Goal: Task Accomplishment & Management: Use online tool/utility

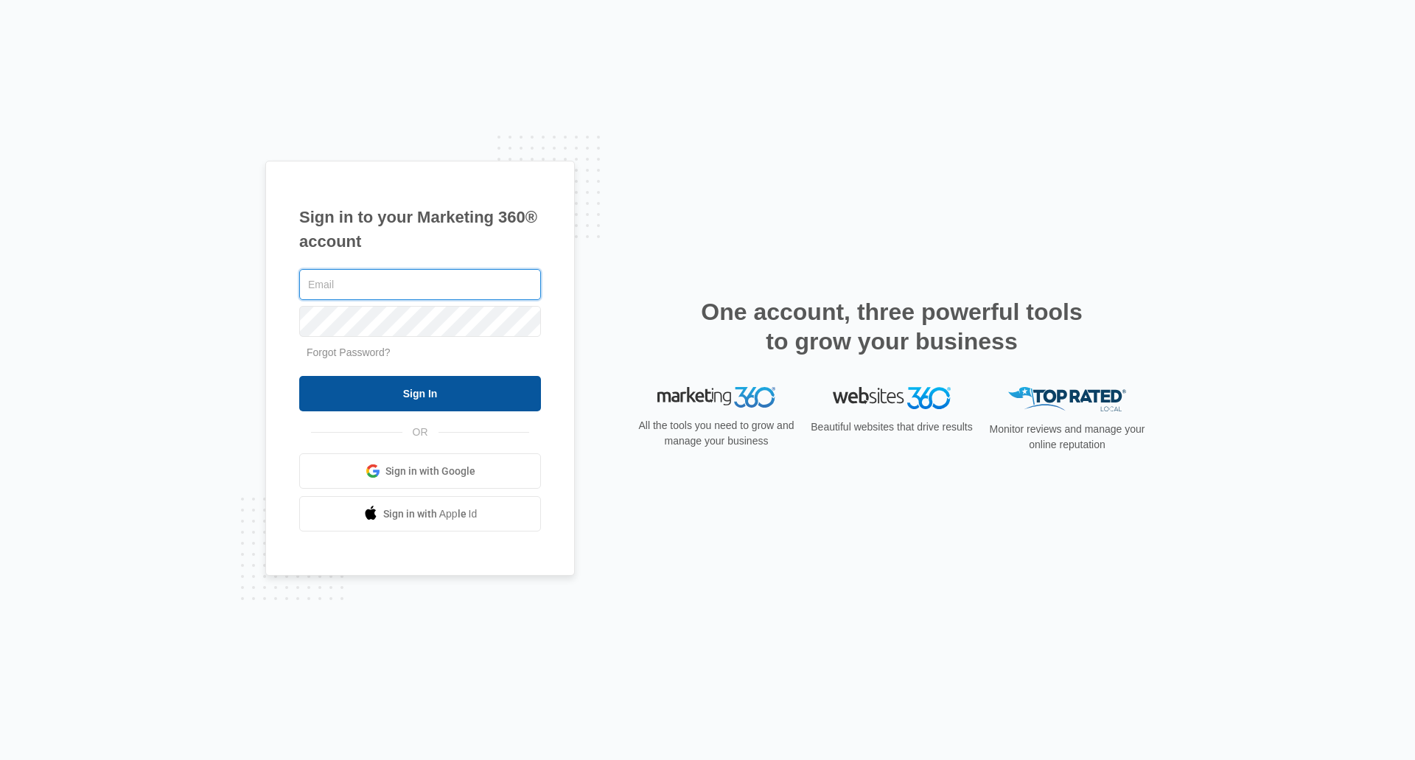
type input "[EMAIL_ADDRESS][DOMAIN_NAME]"
click at [464, 393] on input "Sign In" at bounding box center [420, 393] width 242 height 35
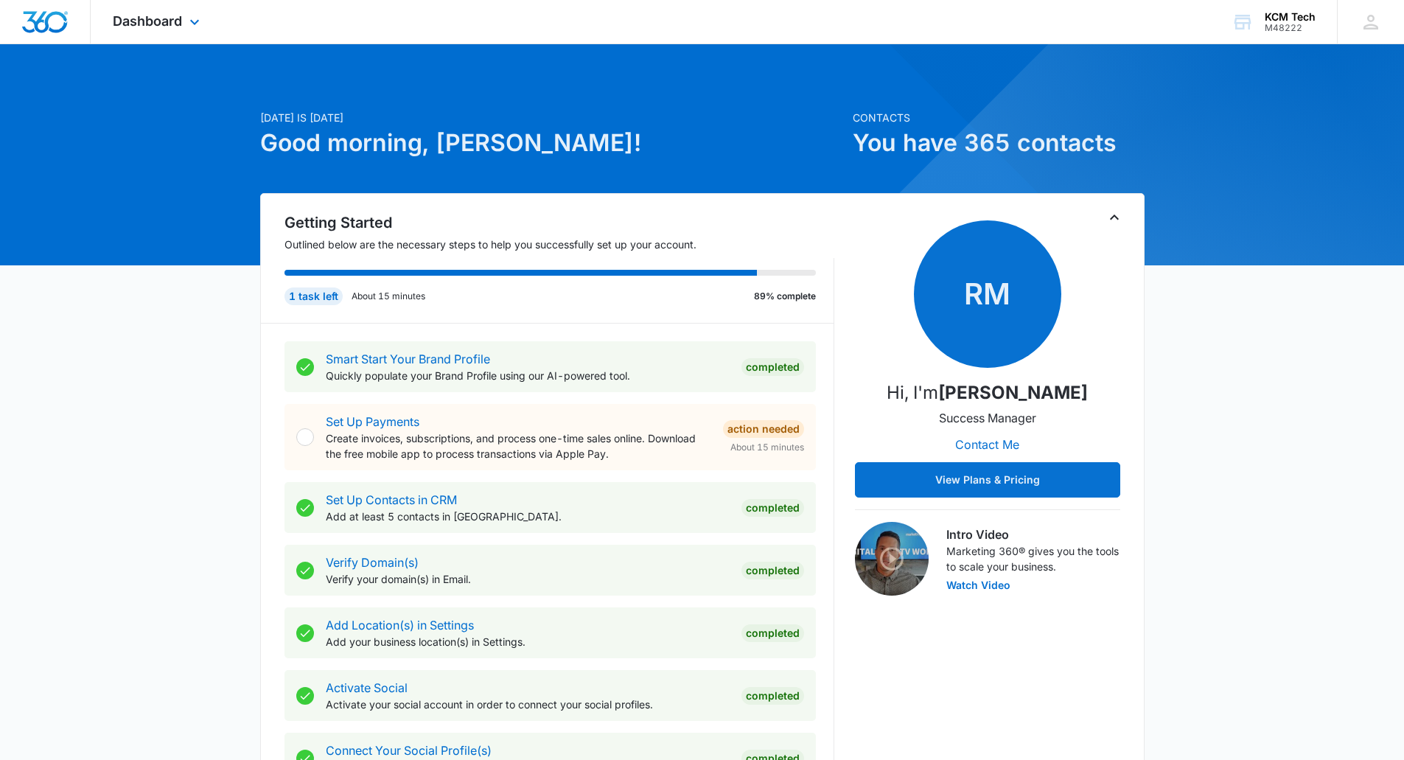
click at [21, 23] on img "Dashboard" at bounding box center [44, 22] width 47 height 22
click at [1288, 26] on div "M48222" at bounding box center [1290, 28] width 51 height 10
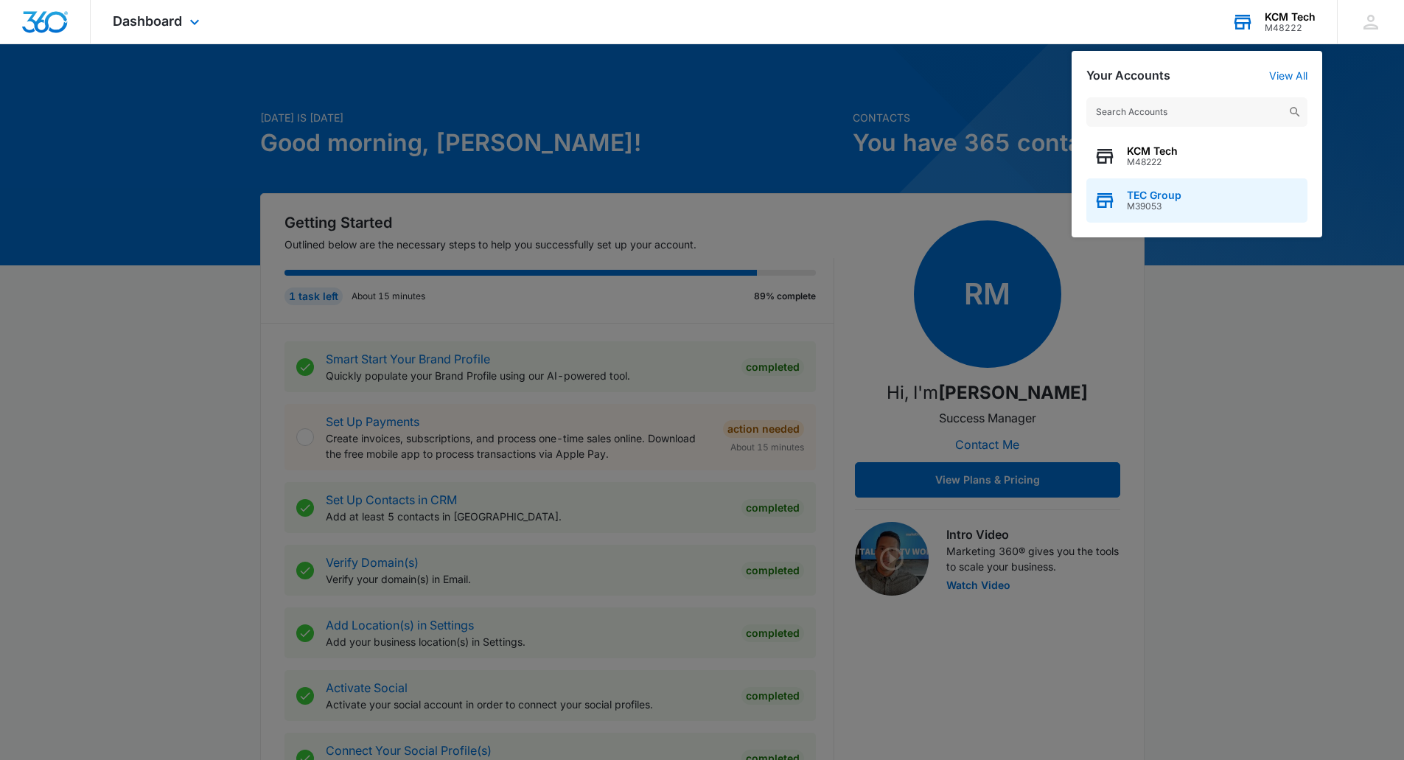
click at [1188, 186] on div "TEC Group M39053" at bounding box center [1197, 200] width 221 height 44
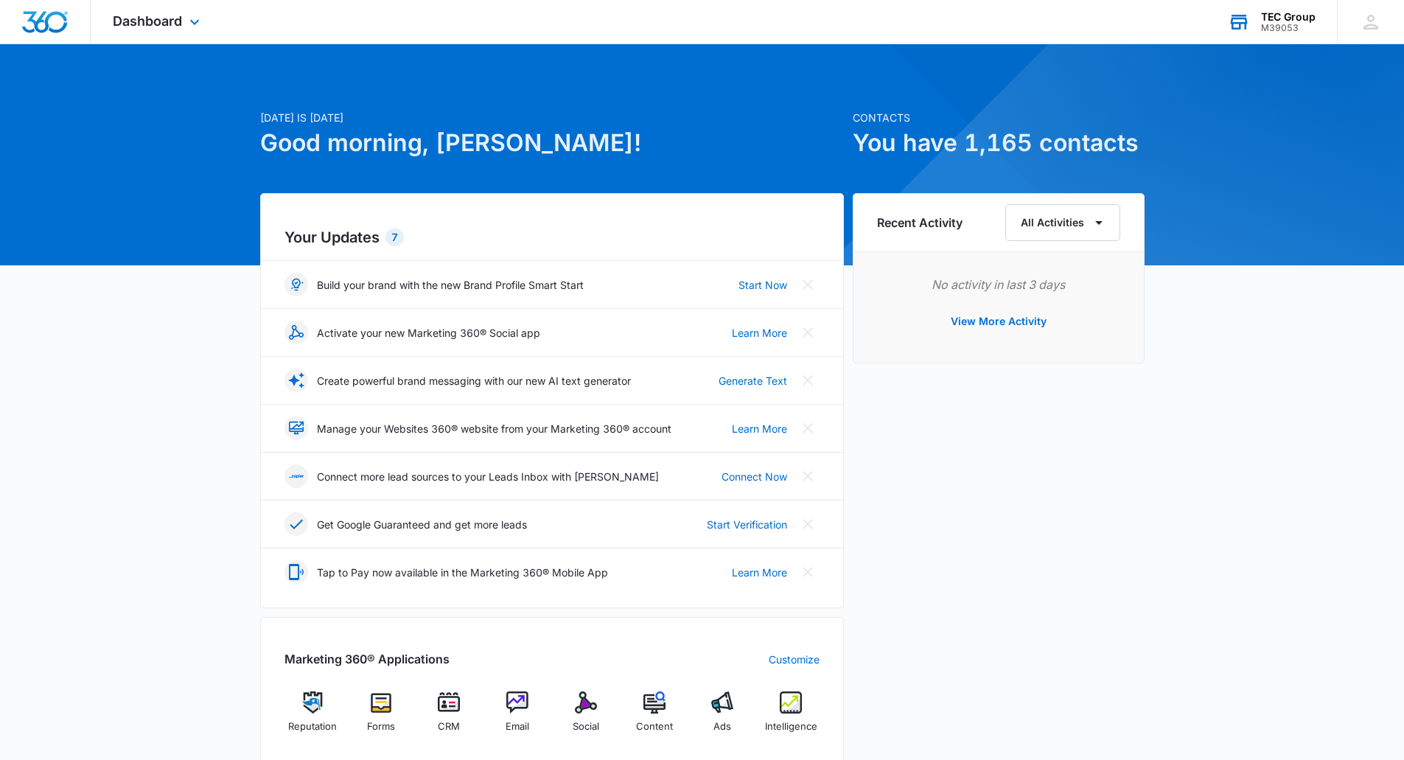
click at [575, 691] on div "Marketing 360® Applications Customize Reputation Forms CRM Email Social Content…" at bounding box center [552, 693] width 584 height 152
click at [582, 694] on img at bounding box center [586, 702] width 22 height 22
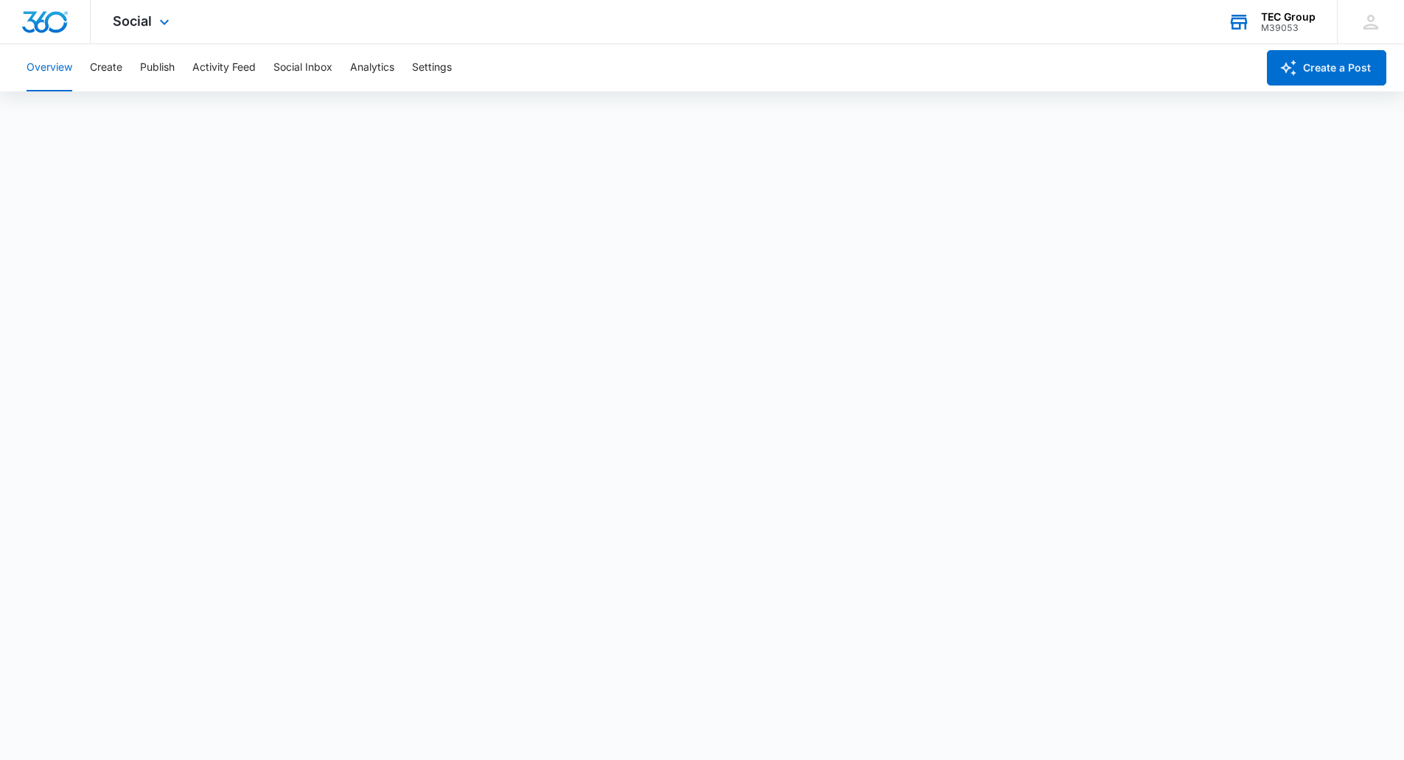
click at [43, 15] on img "Dashboard" at bounding box center [44, 22] width 47 height 22
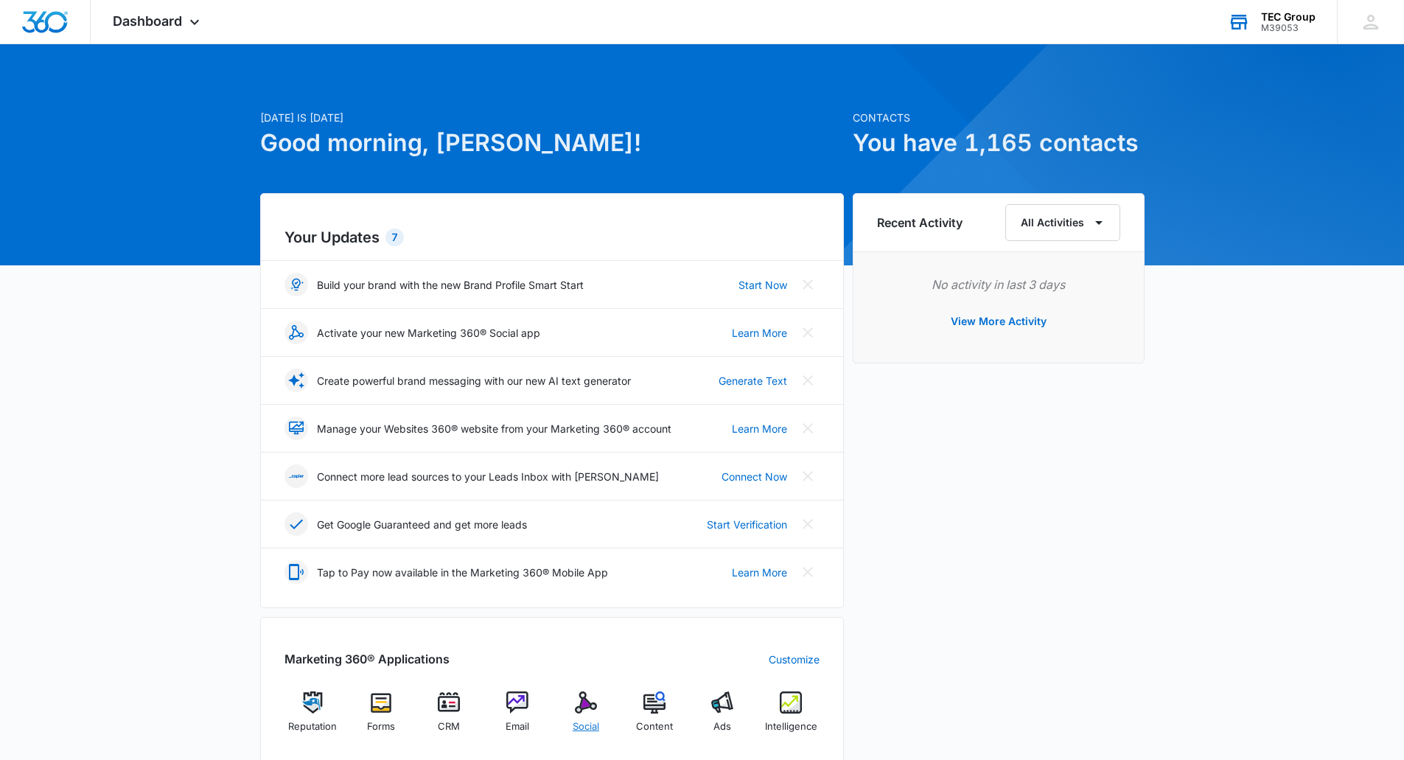
click at [587, 705] on img at bounding box center [586, 702] width 22 height 22
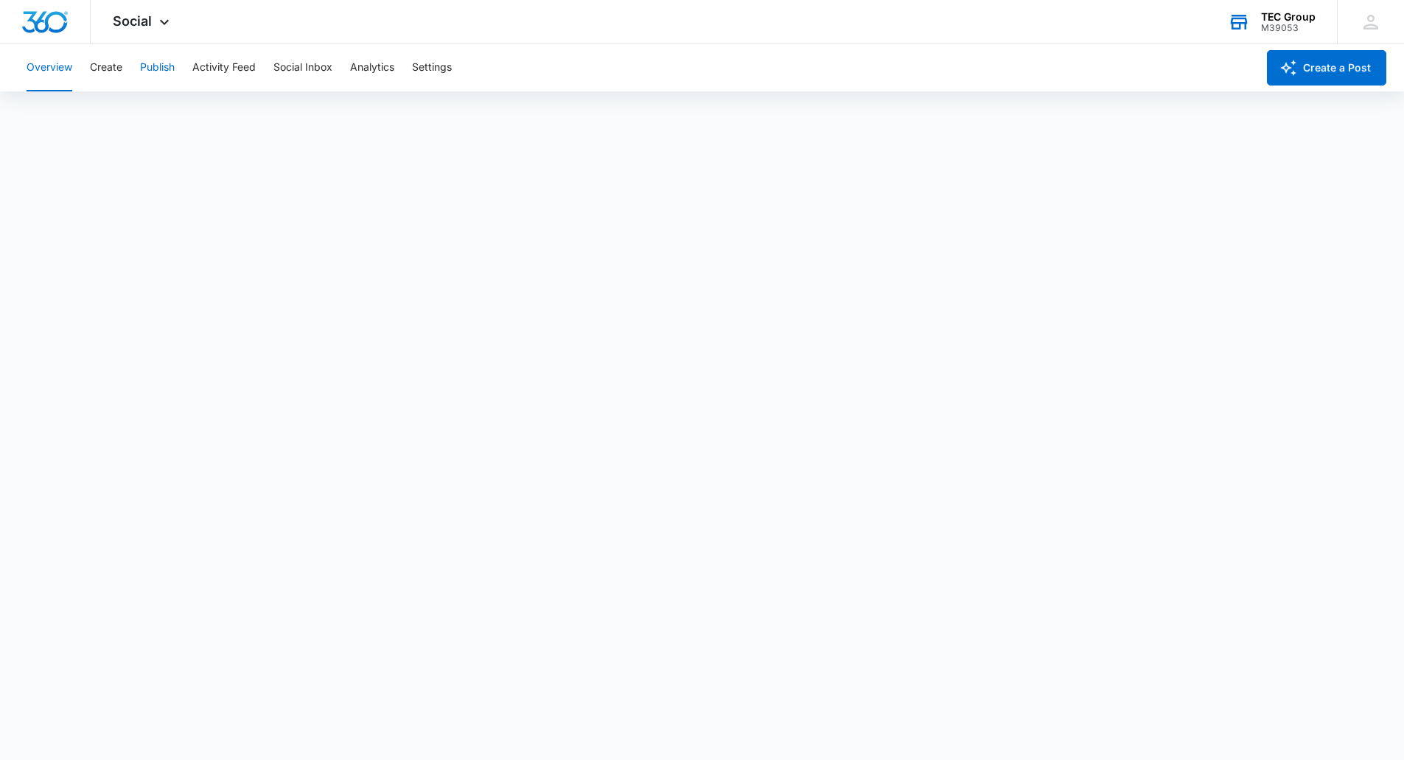
click at [146, 65] on button "Publish" at bounding box center [157, 67] width 35 height 47
click at [59, 24] on img "Dashboard" at bounding box center [44, 22] width 47 height 22
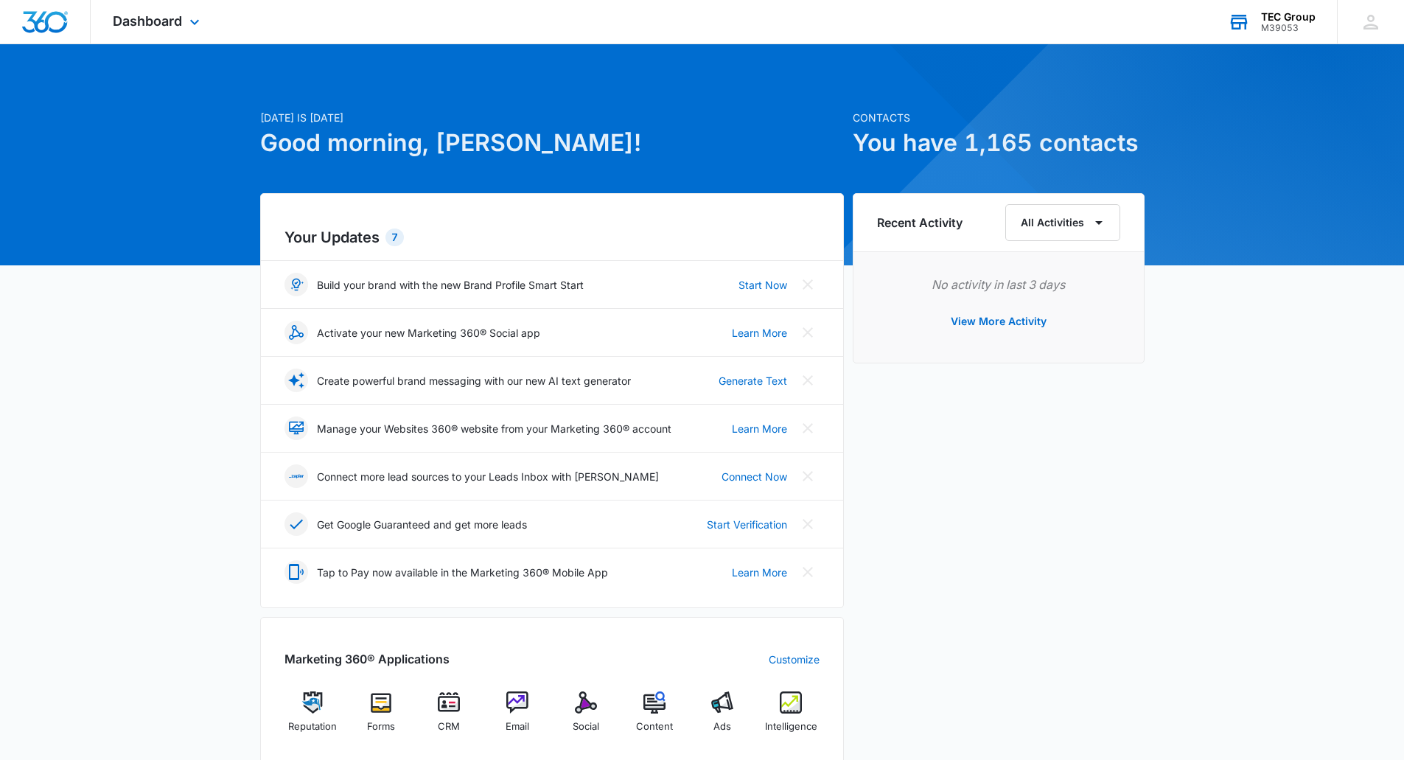
click at [50, 22] on img "Dashboard" at bounding box center [44, 22] width 47 height 22
click at [600, 698] on div "Social" at bounding box center [586, 717] width 57 height 53
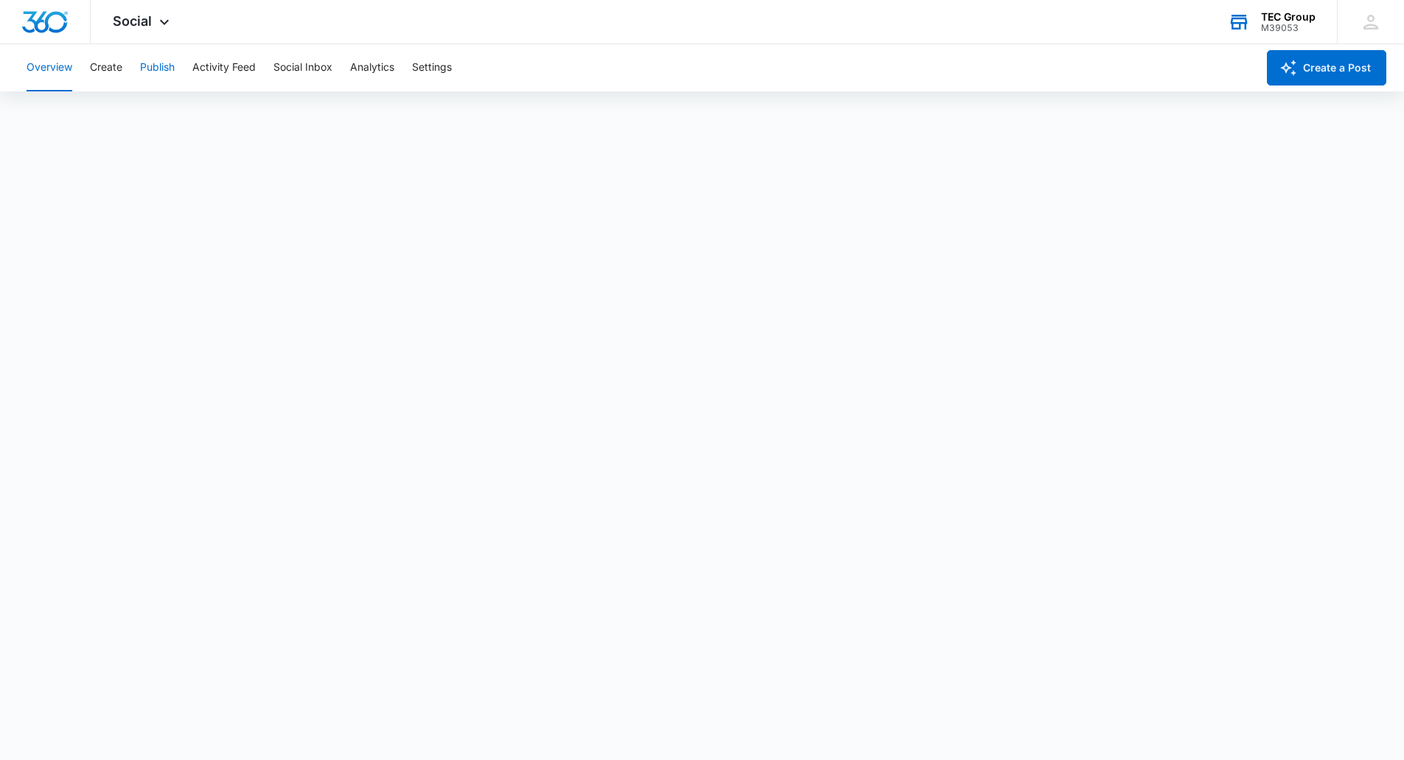
click at [157, 63] on button "Publish" at bounding box center [157, 67] width 35 height 47
click at [114, 60] on button "Create" at bounding box center [106, 67] width 32 height 47
click at [168, 69] on button "Publish" at bounding box center [157, 67] width 35 height 47
